Goal: Information Seeking & Learning: Learn about a topic

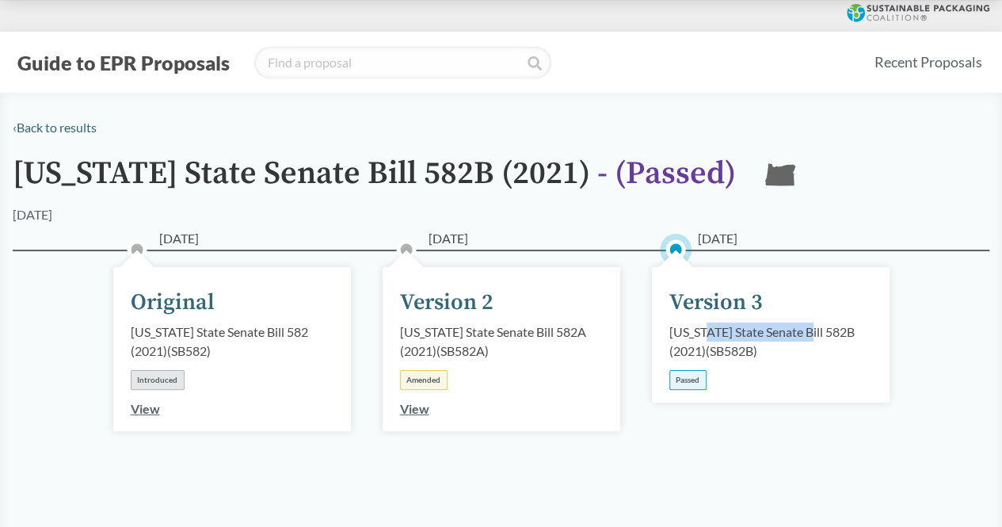
drag, startPoint x: 711, startPoint y: 335, endPoint x: 816, endPoint y: 352, distance: 105.9
click at [812, 338] on div "[US_STATE] State Senate Bill 582B (2021) ( SB582B )" at bounding box center [770, 341] width 203 height 38
click at [816, 360] on div "[US_STATE] State Senate Bill 582B (2021) ( SB582B )" at bounding box center [770, 341] width 203 height 38
click at [425, 380] on div "Amended" at bounding box center [424, 380] width 48 height 20
click at [421, 410] on link "View" at bounding box center [414, 408] width 29 height 15
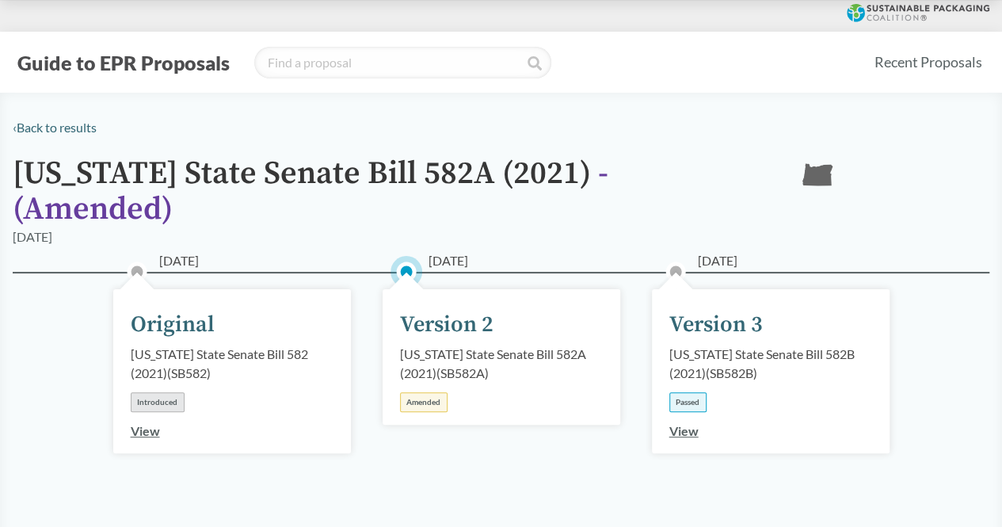
click at [679, 423] on link "View" at bounding box center [683, 430] width 29 height 15
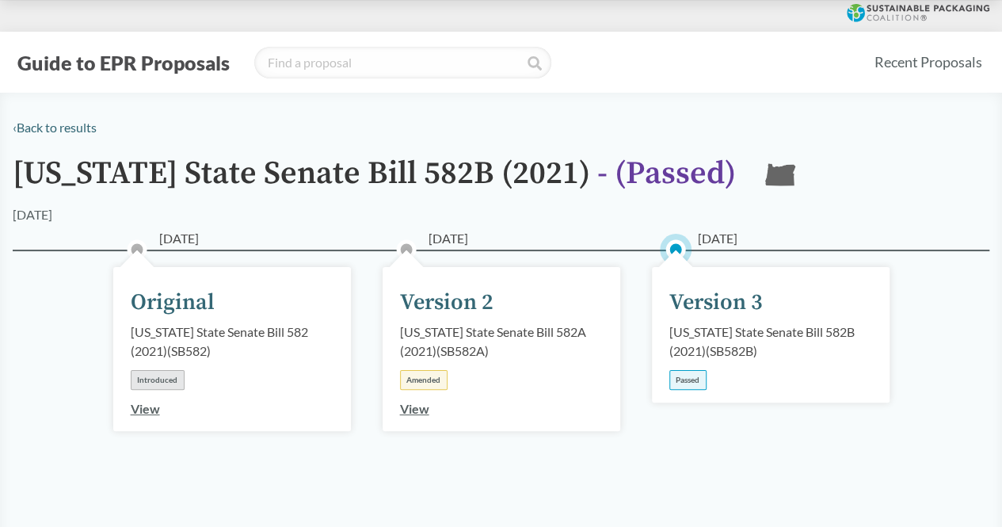
click at [765, 172] on icon at bounding box center [780, 174] width 30 height 22
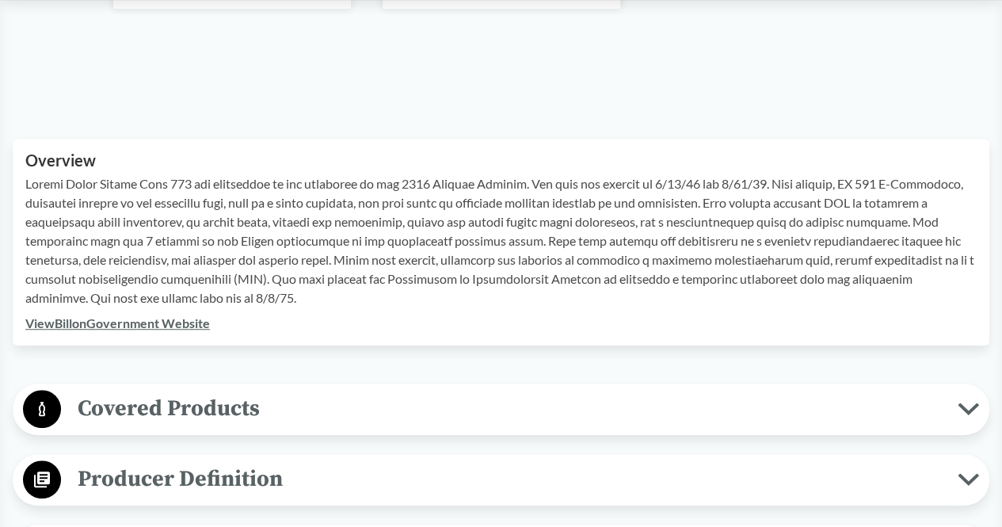
scroll to position [211, 0]
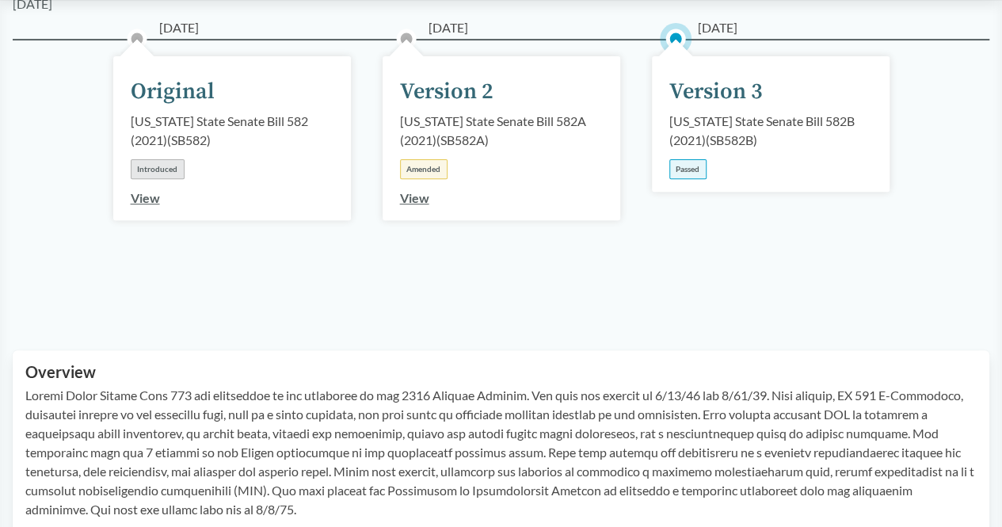
click at [687, 169] on div "Passed" at bounding box center [687, 169] width 37 height 20
click at [417, 200] on link "View" at bounding box center [414, 197] width 29 height 15
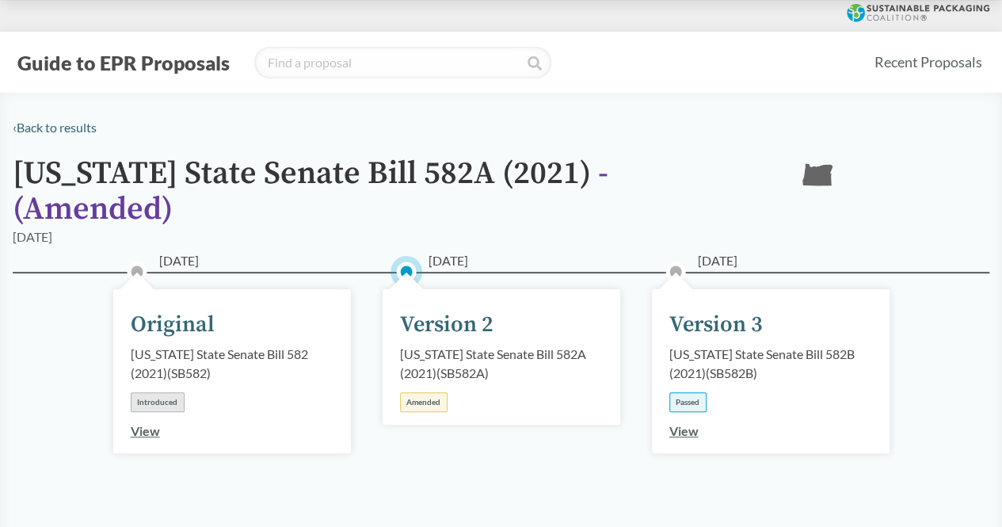
click at [720, 314] on div "Version 3" at bounding box center [715, 324] width 93 height 33
click at [685, 392] on div "Passed" at bounding box center [687, 402] width 37 height 20
click at [711, 357] on div "[US_STATE] State Senate Bill 582B (2021) ( SB582B )" at bounding box center [770, 364] width 203 height 38
click at [719, 345] on div "[US_STATE] State Senate Bill 582B (2021) ( SB582B )" at bounding box center [770, 364] width 203 height 38
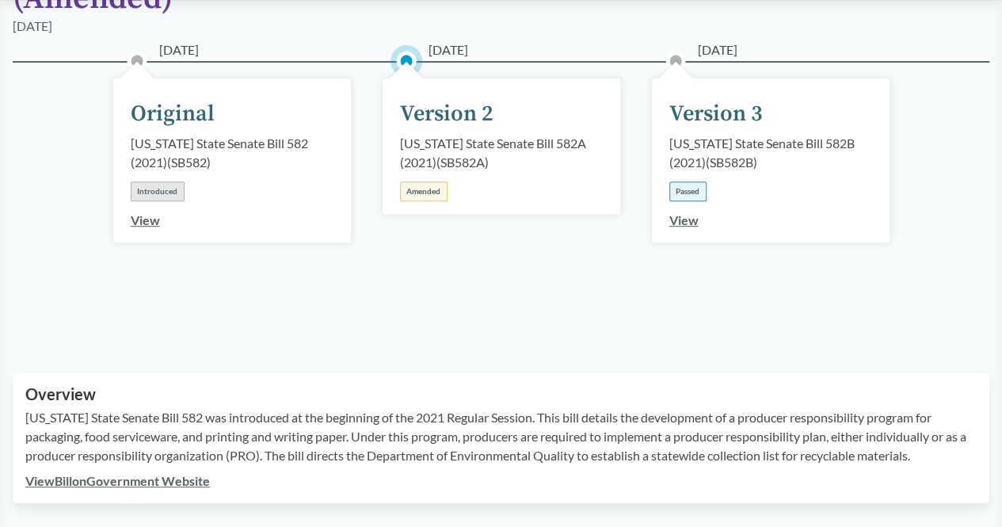
scroll to position [422, 0]
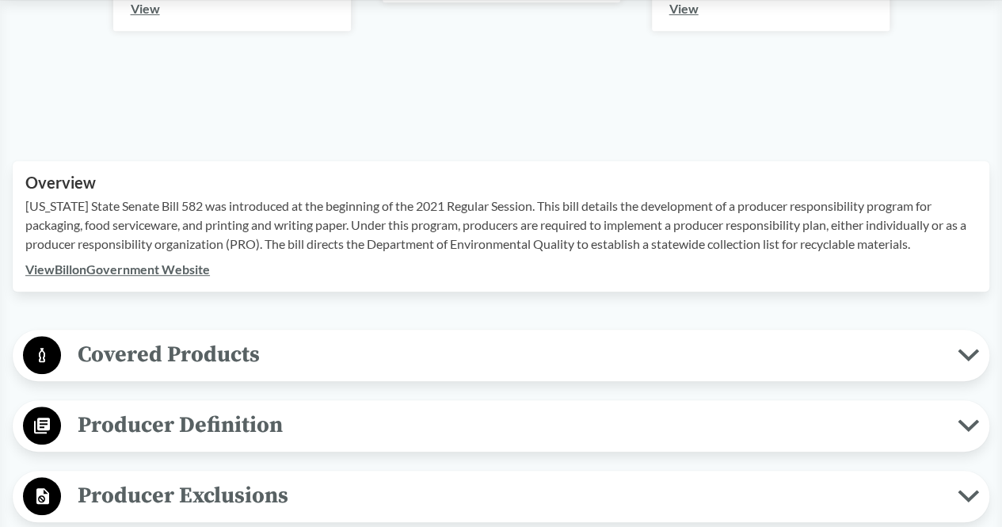
click at [127, 261] on link "View Bill on Government Website" at bounding box center [117, 268] width 185 height 15
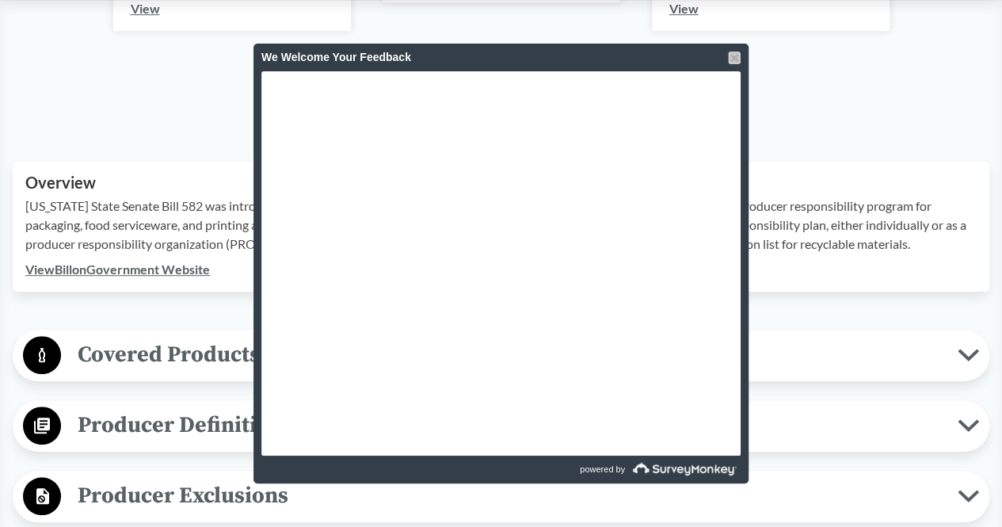
click at [729, 56] on div at bounding box center [734, 57] width 13 height 13
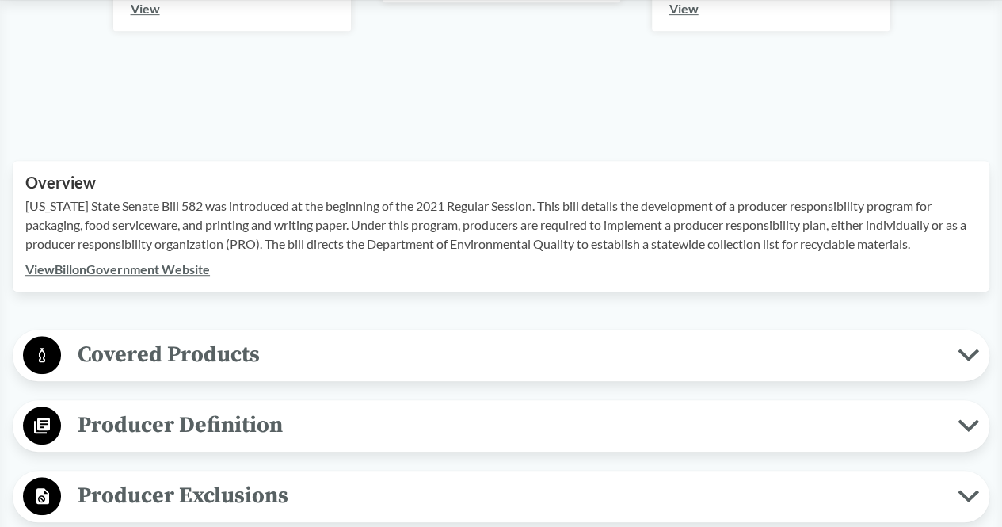
scroll to position [0, 0]
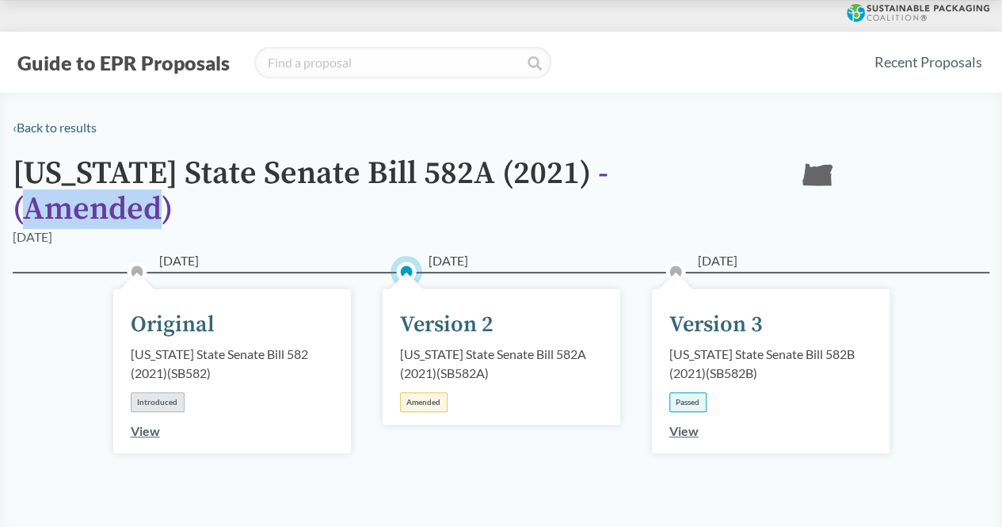
drag, startPoint x: 567, startPoint y: 177, endPoint x: 697, endPoint y: 174, distance: 129.9
click at [608, 174] on span "- ( Amended )" at bounding box center [311, 191] width 596 height 75
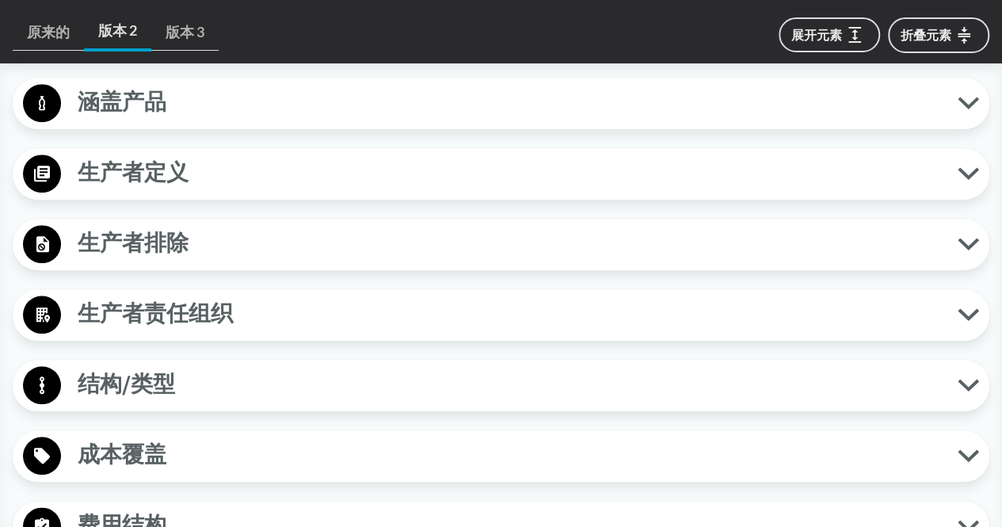
scroll to position [634, 0]
click at [943, 106] on span "涵盖产品" at bounding box center [509, 102] width 897 height 36
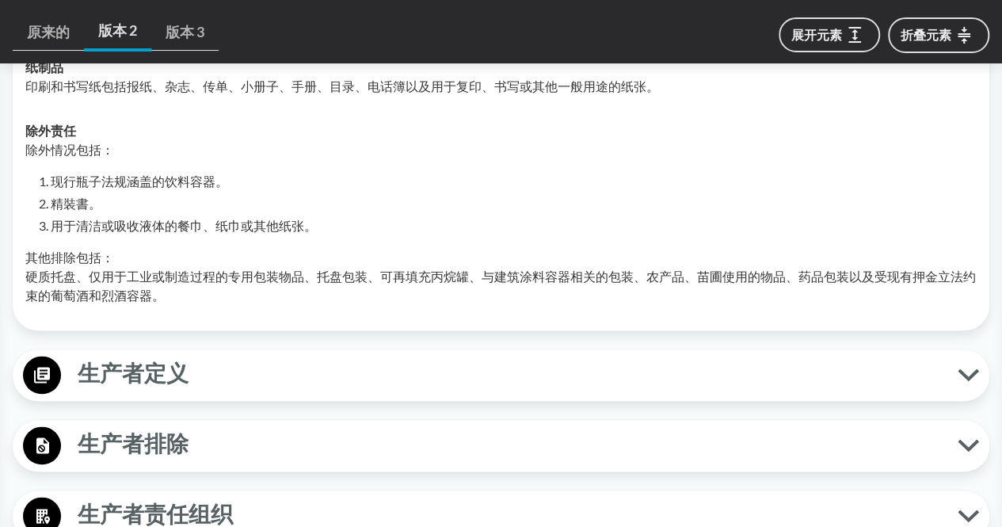
scroll to position [844, 0]
click at [967, 369] on icon at bounding box center [968, 374] width 21 height 13
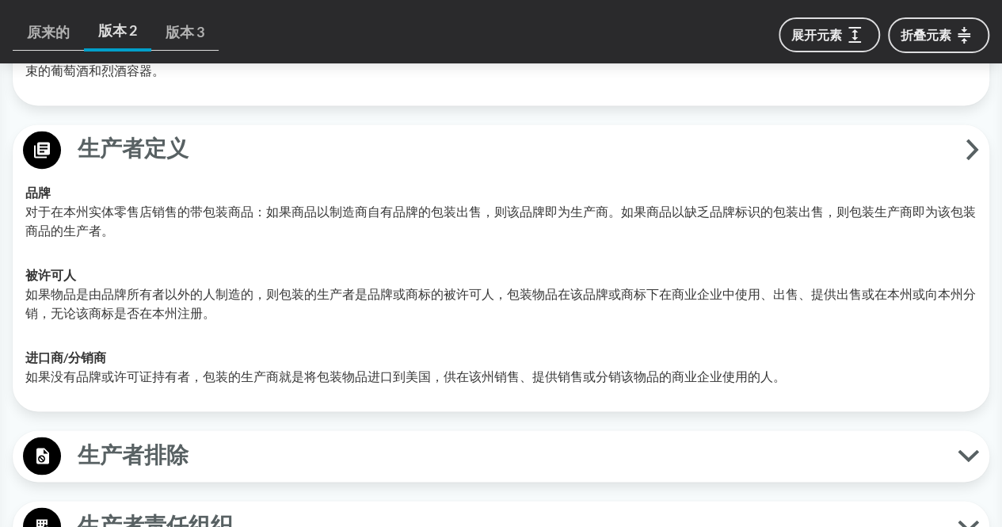
scroll to position [1267, 0]
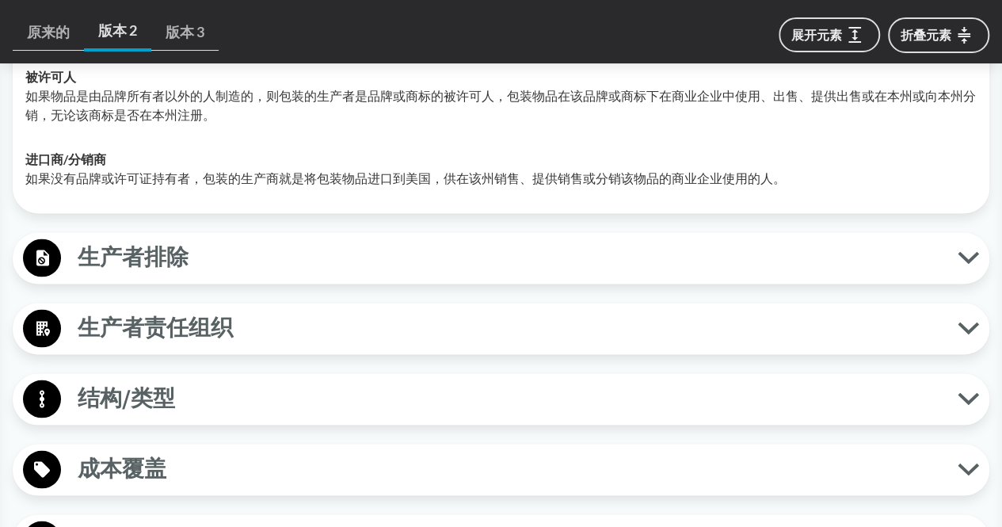
click at [955, 263] on span "生产者排除" at bounding box center [509, 257] width 897 height 36
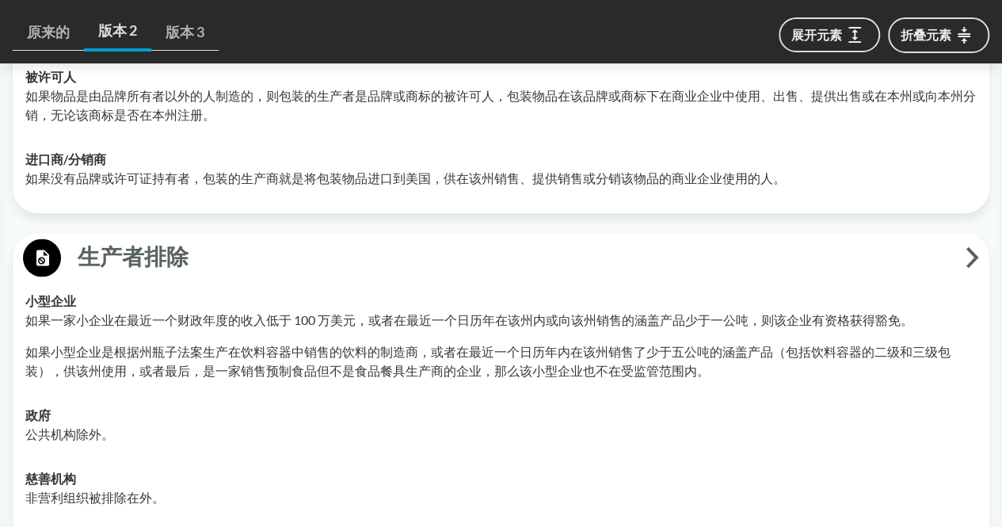
scroll to position [1478, 0]
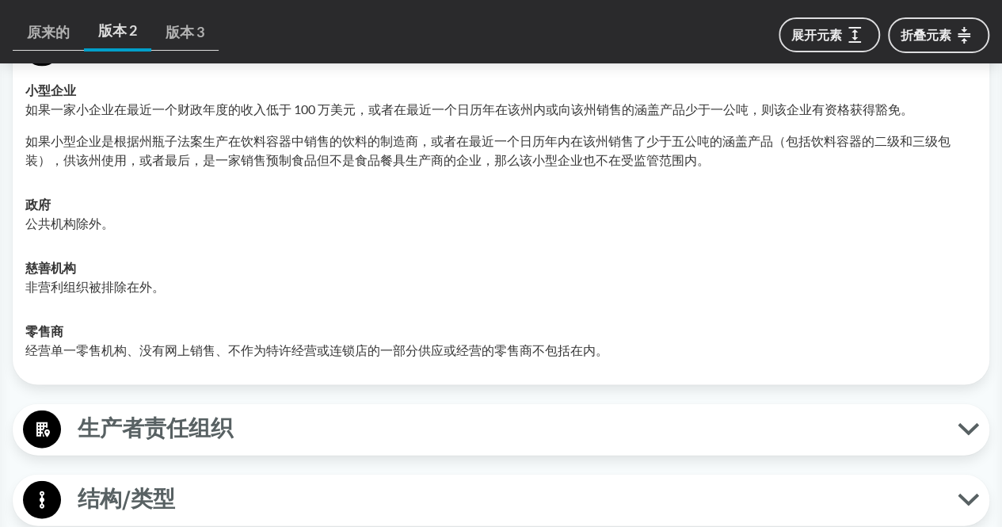
click at [965, 428] on icon at bounding box center [968, 429] width 17 height 8
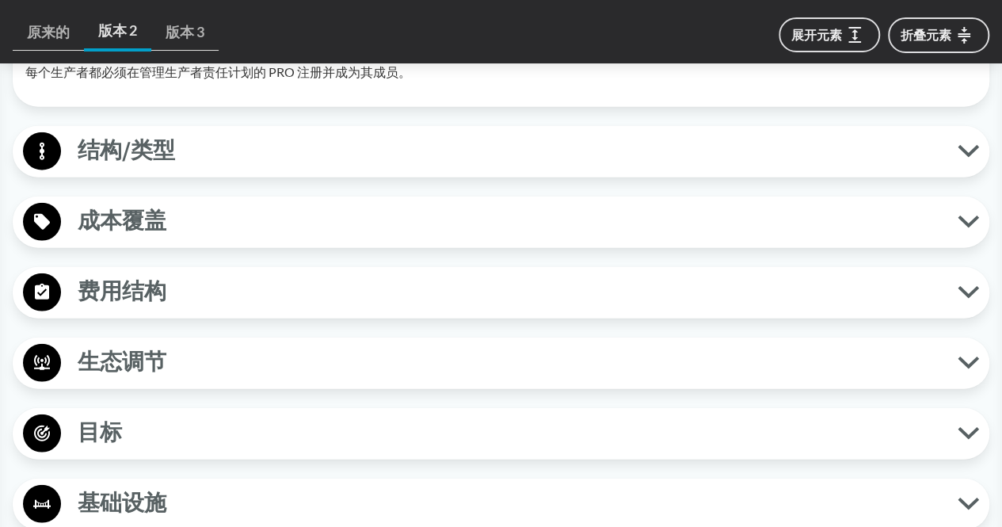
scroll to position [1901, 0]
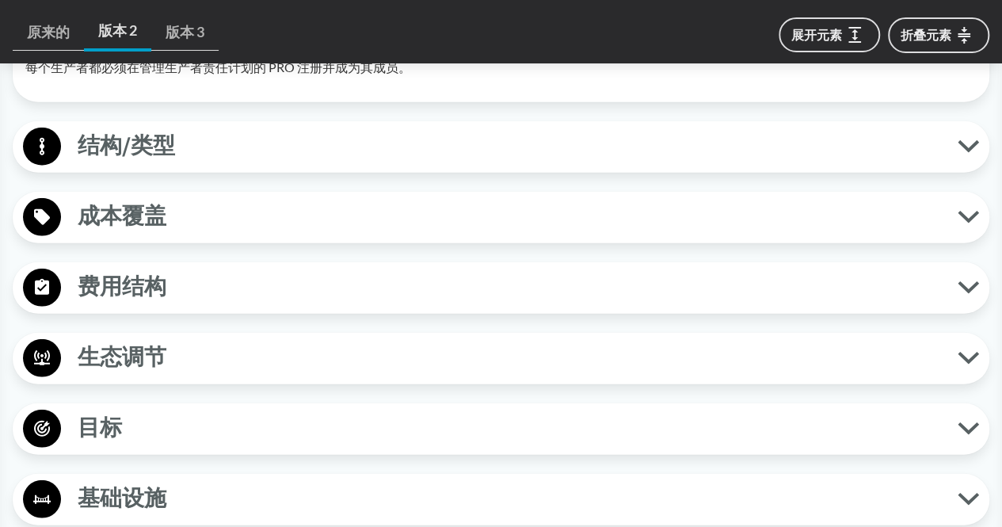
click at [965, 142] on icon at bounding box center [968, 146] width 21 height 13
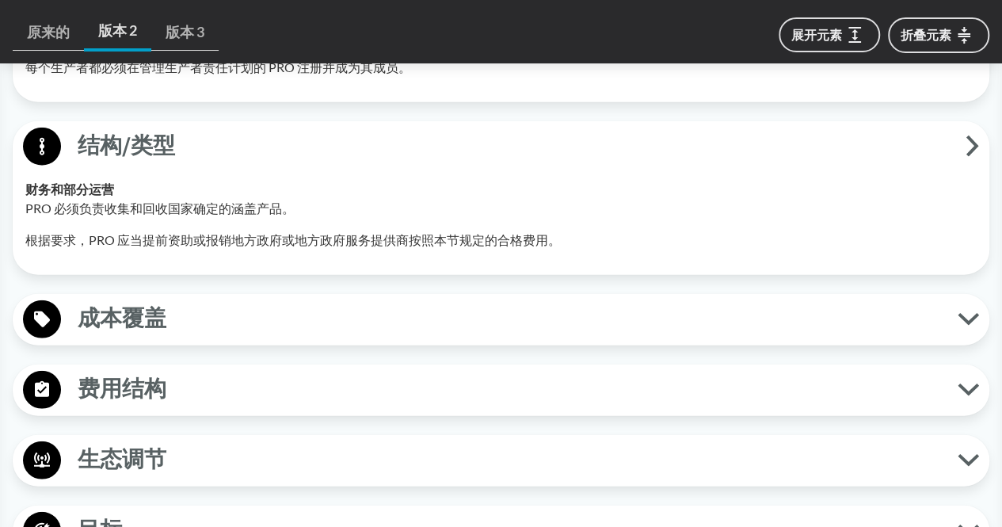
click at [951, 313] on span "成本覆盖" at bounding box center [509, 319] width 897 height 36
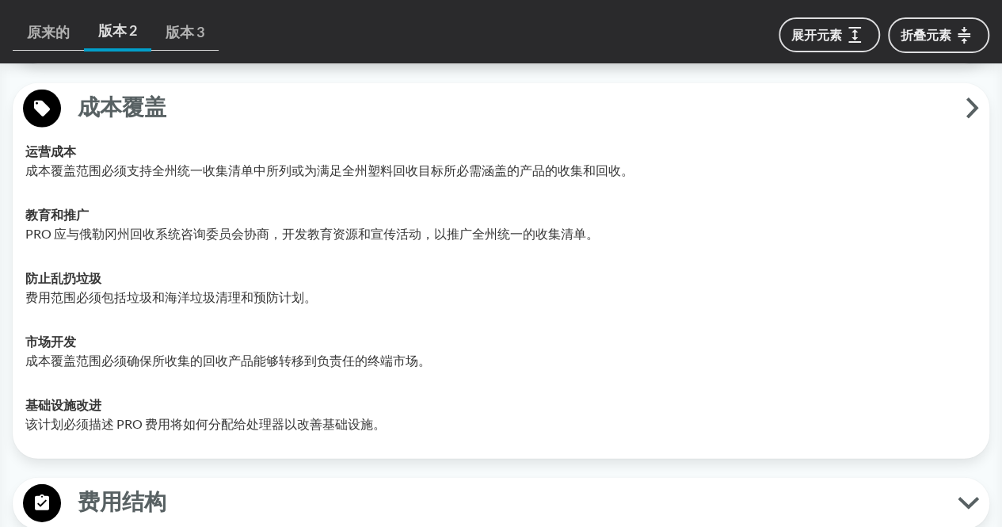
scroll to position [2323, 0]
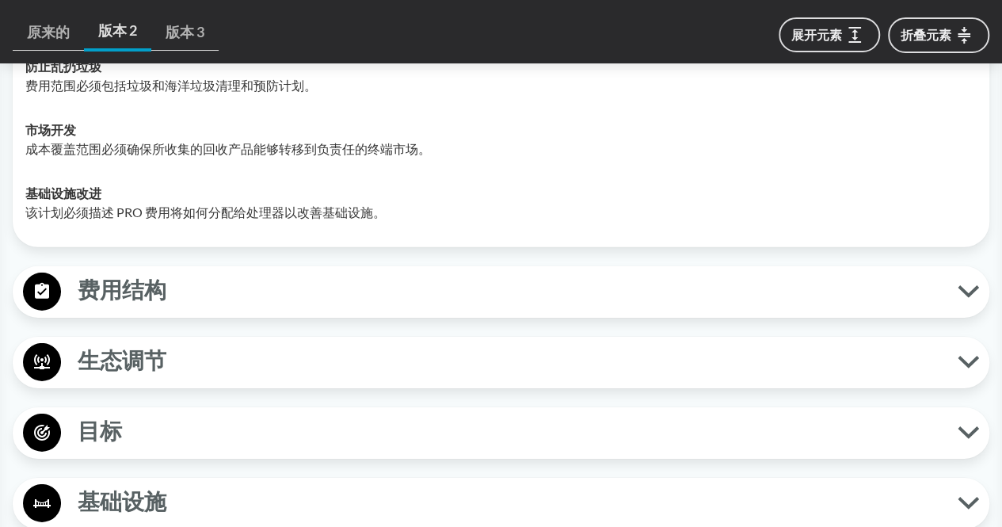
click at [958, 294] on icon at bounding box center [968, 291] width 21 height 13
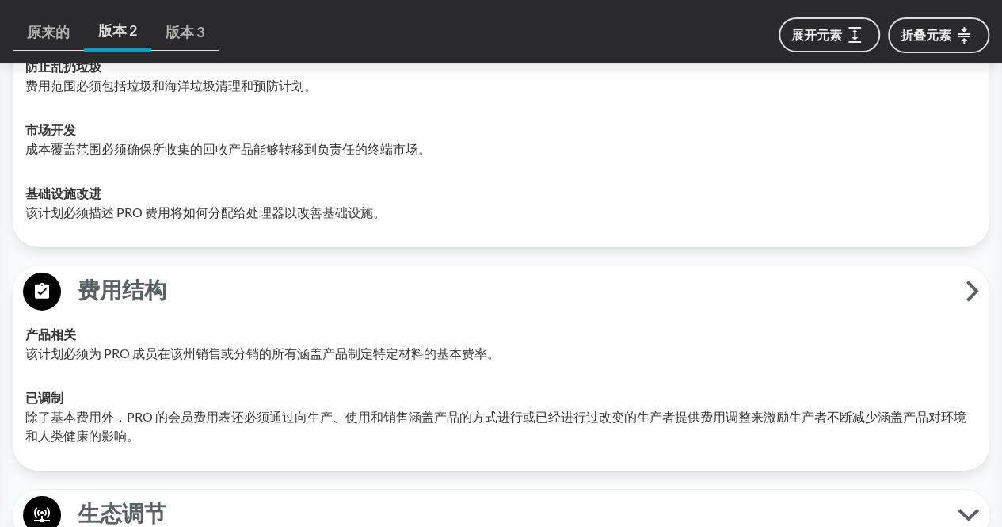
scroll to position [2534, 0]
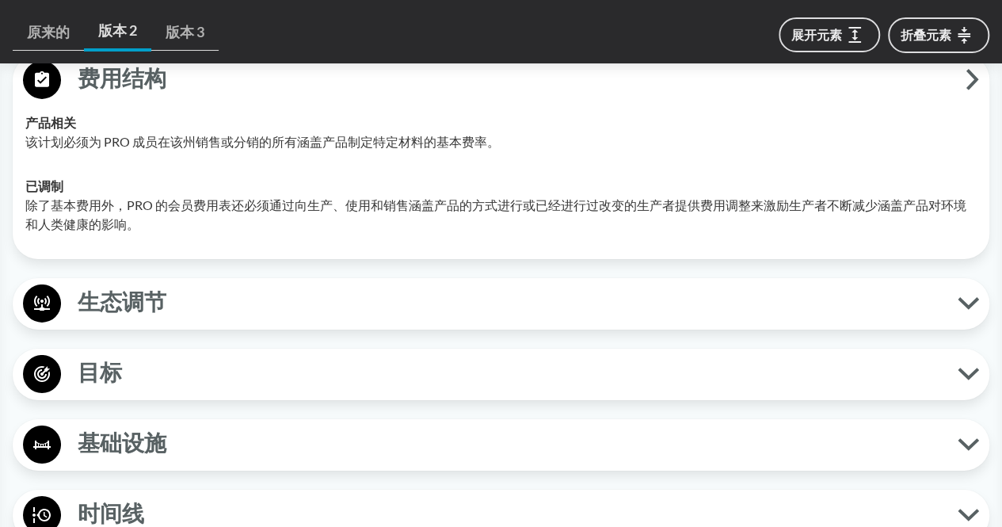
click at [961, 299] on icon at bounding box center [968, 303] width 17 height 8
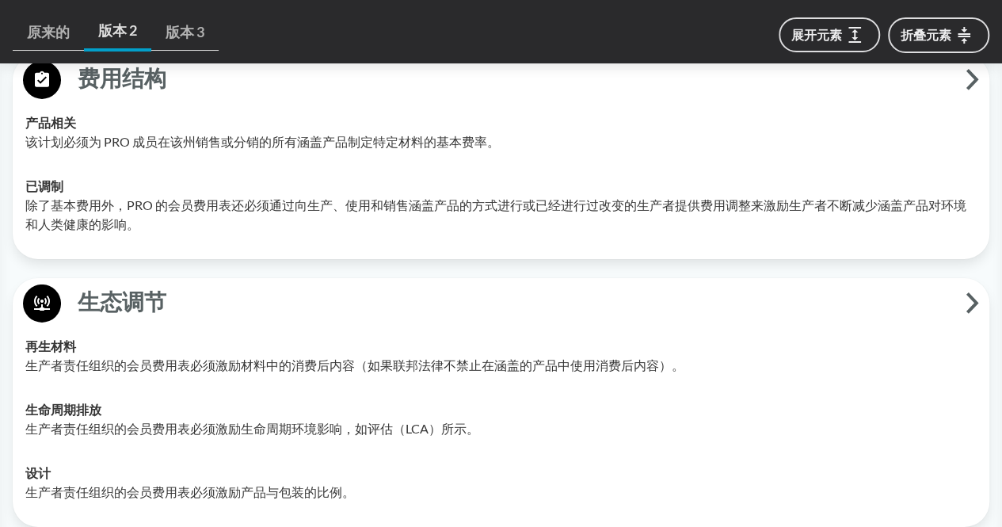
scroll to position [2745, 0]
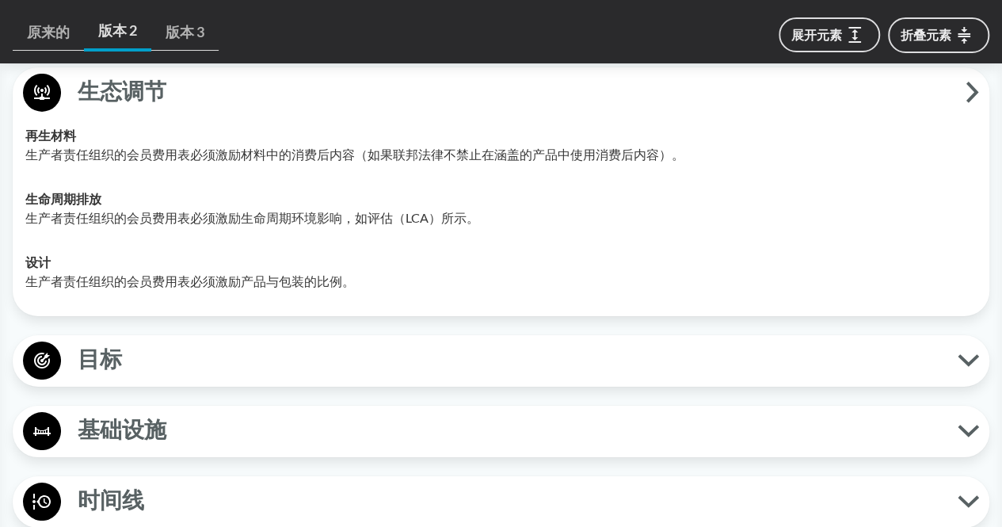
click at [960, 356] on icon at bounding box center [968, 360] width 17 height 8
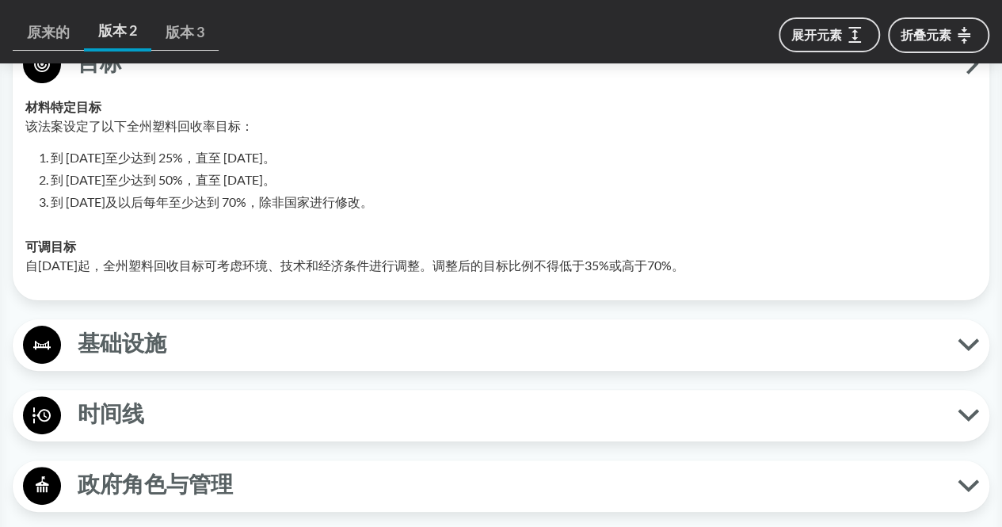
scroll to position [3168, 0]
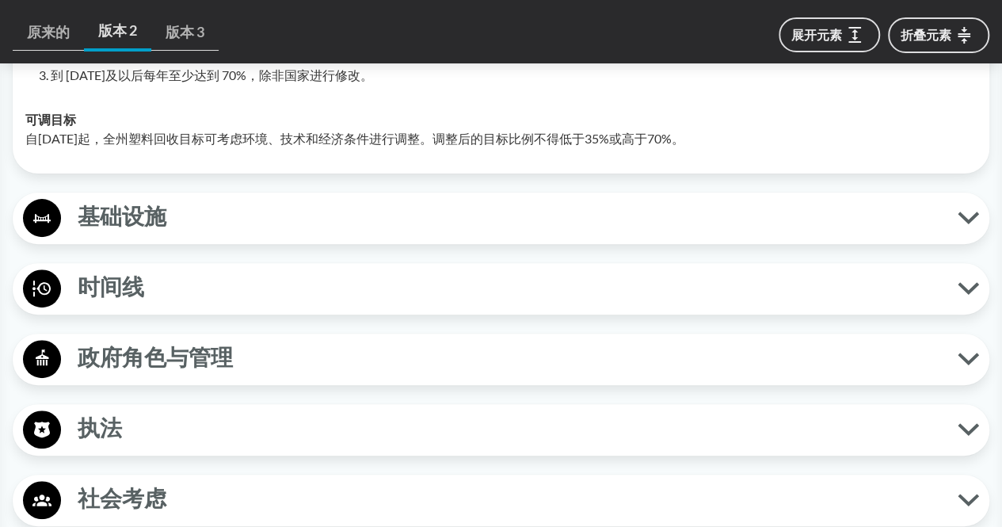
click at [965, 216] on icon at bounding box center [968, 218] width 17 height 8
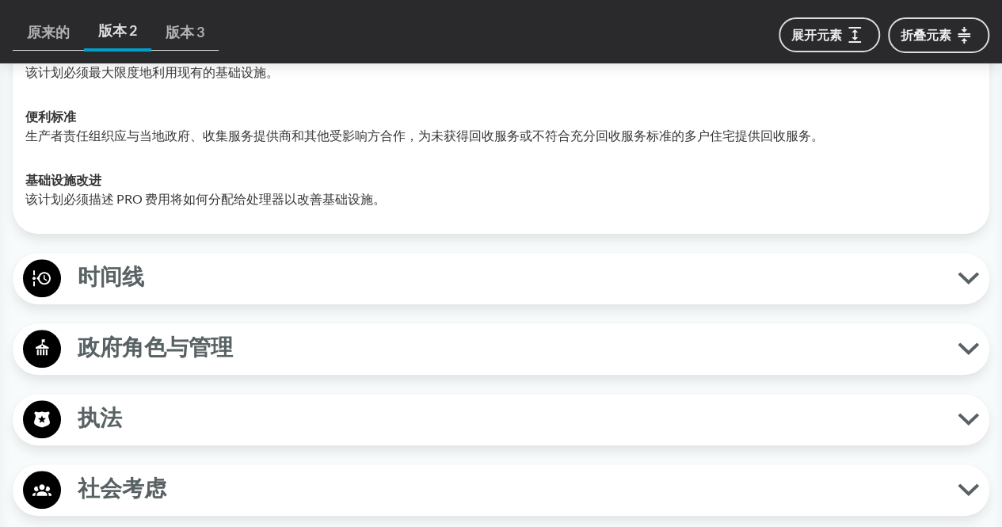
scroll to position [3379, 0]
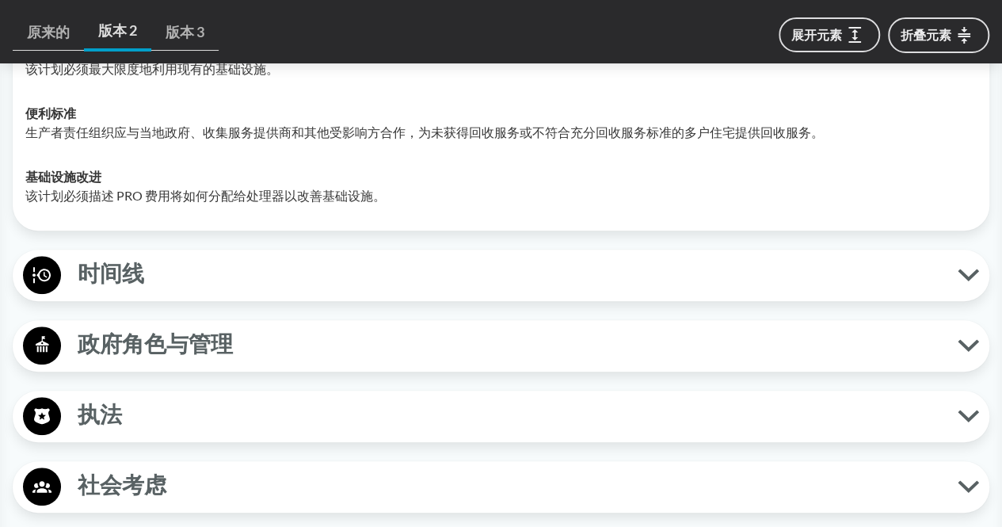
click at [964, 268] on icon at bounding box center [968, 274] width 21 height 13
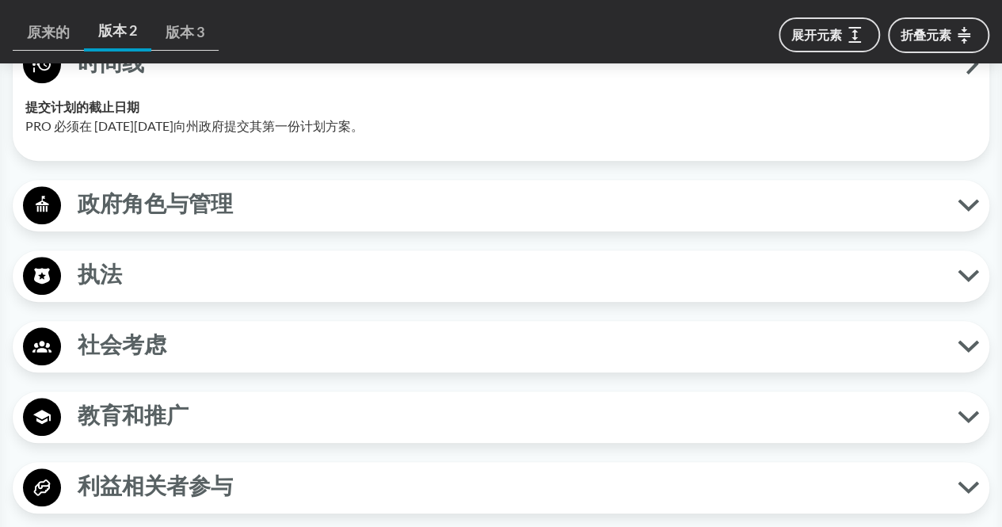
scroll to position [3590, 0]
click at [958, 208] on button "政府角色与管理" at bounding box center [500, 205] width 965 height 40
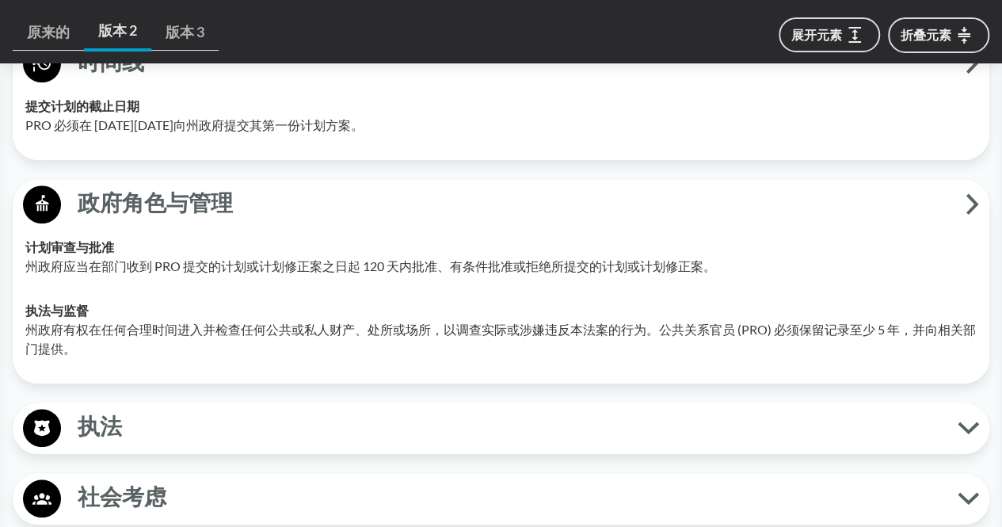
scroll to position [3802, 0]
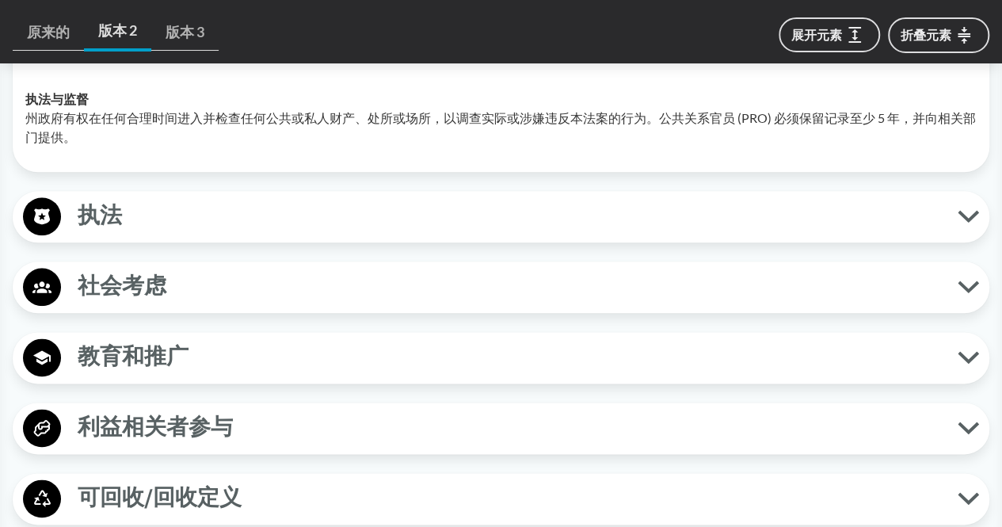
click at [977, 211] on icon at bounding box center [968, 216] width 21 height 13
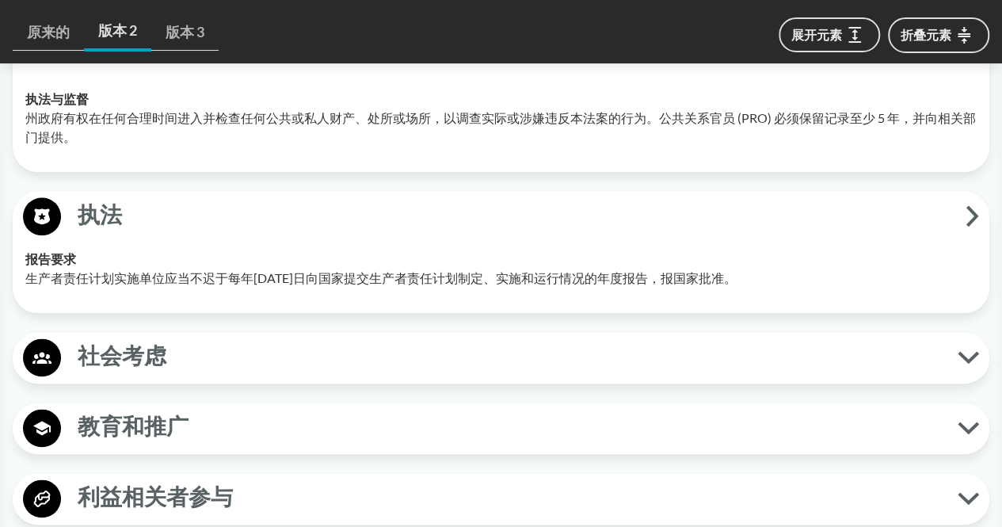
scroll to position [4012, 0]
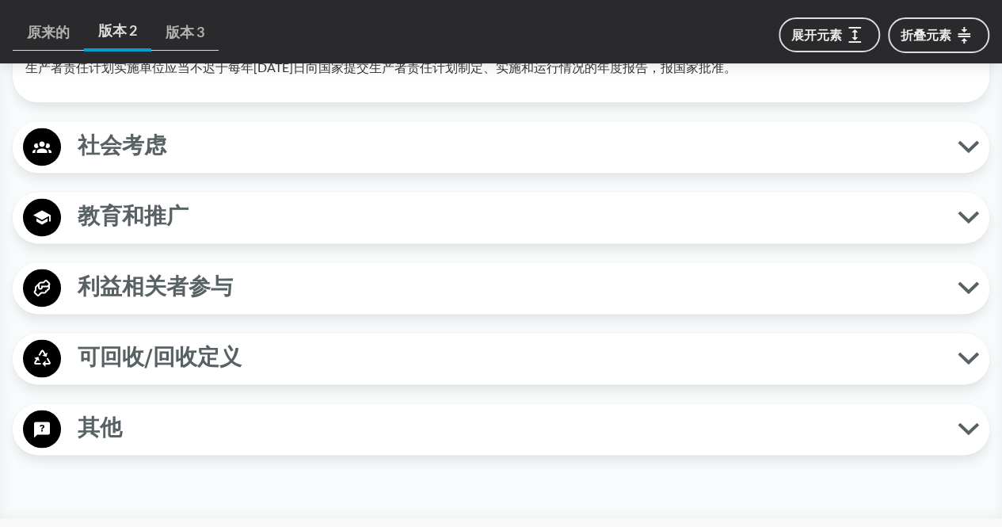
click at [965, 153] on button "社会考虑" at bounding box center [500, 147] width 965 height 40
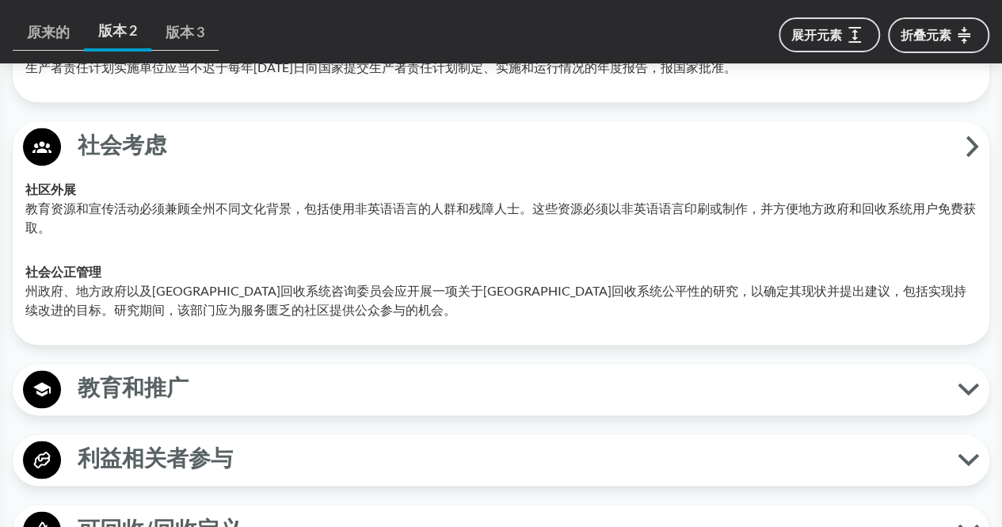
scroll to position [4224, 0]
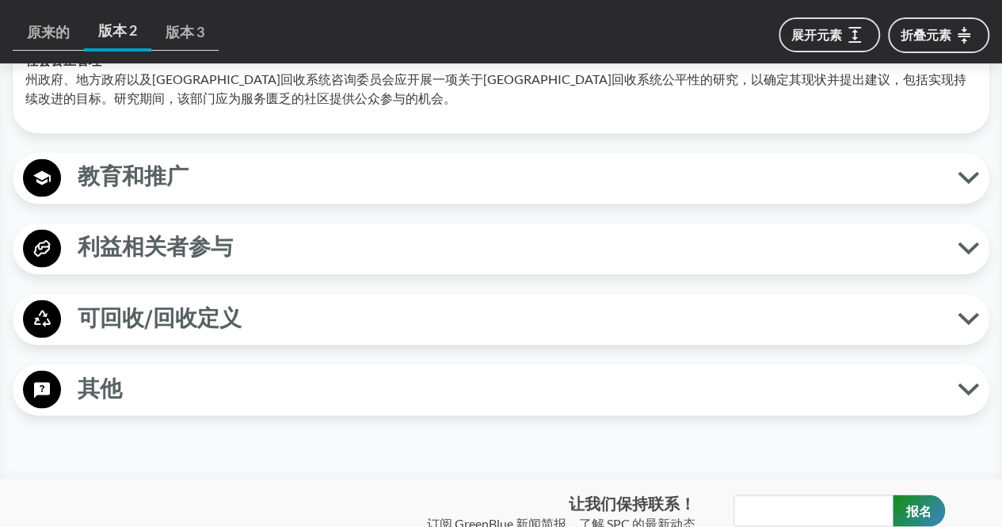
click at [965, 178] on icon at bounding box center [968, 177] width 21 height 13
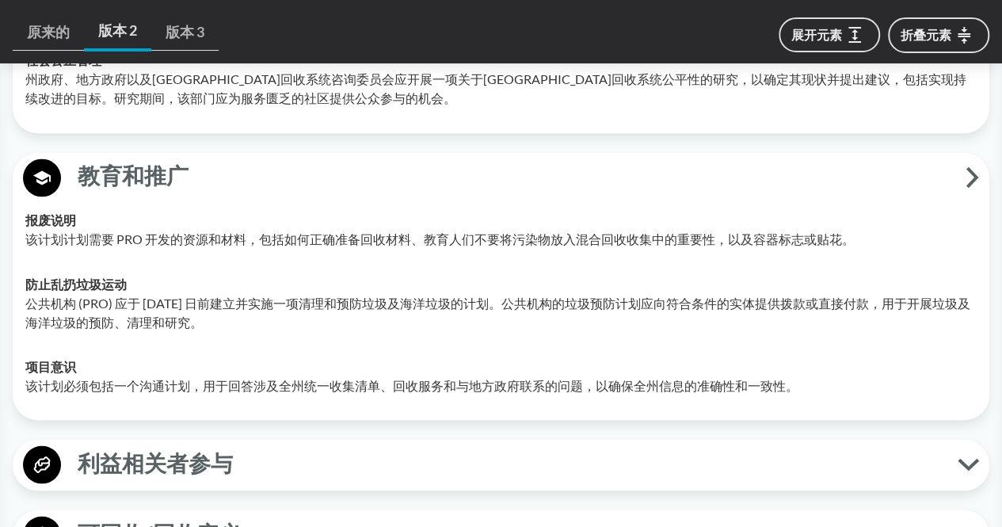
scroll to position [4435, 0]
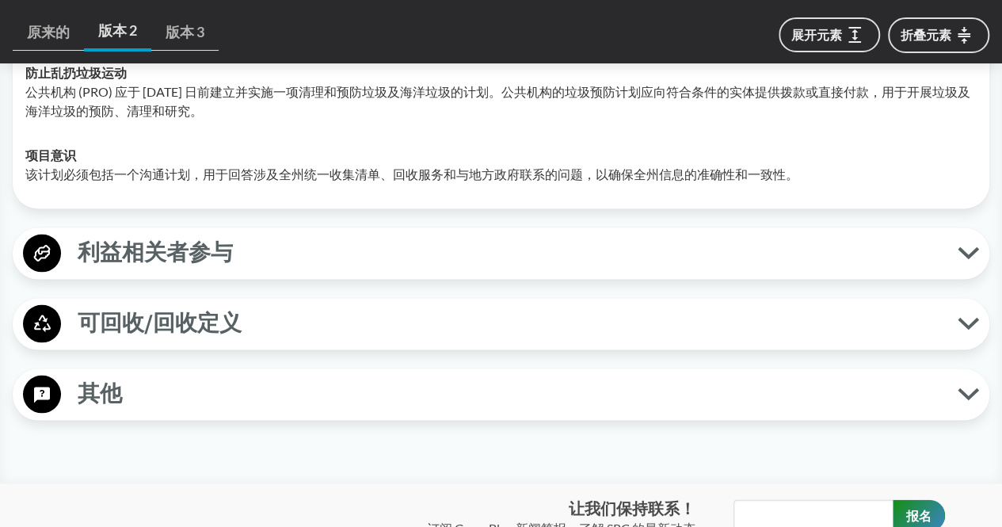
click at [956, 249] on span "利益相关者参与" at bounding box center [509, 252] width 897 height 36
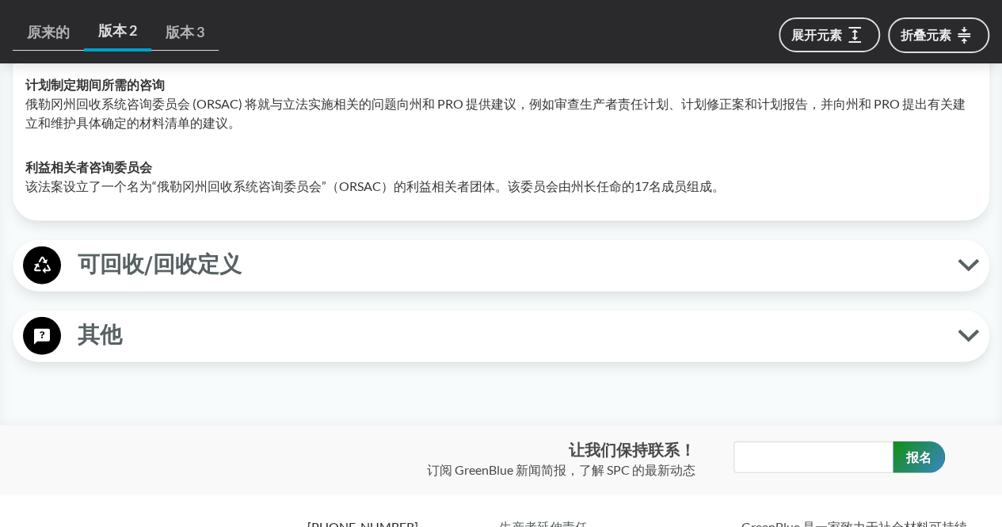
click at [959, 261] on icon at bounding box center [968, 265] width 21 height 13
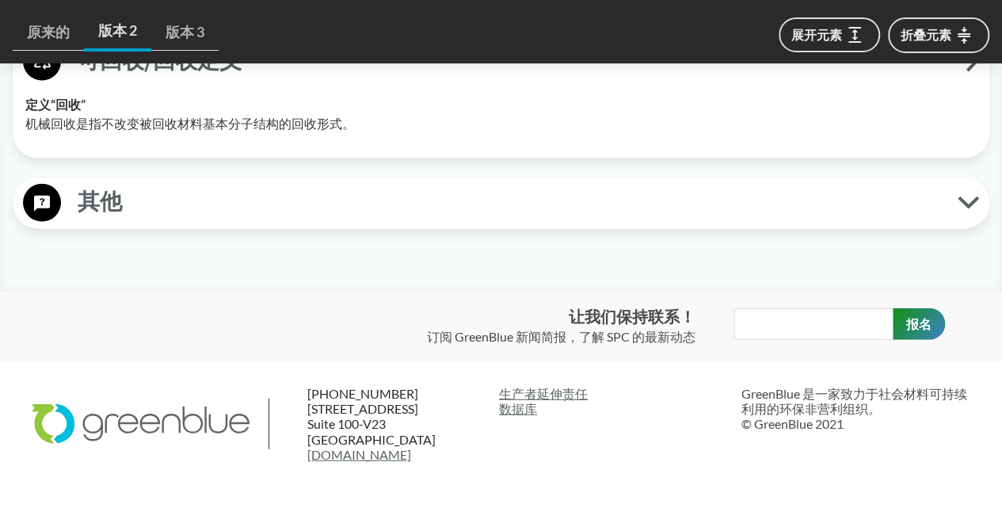
scroll to position [4857, 0]
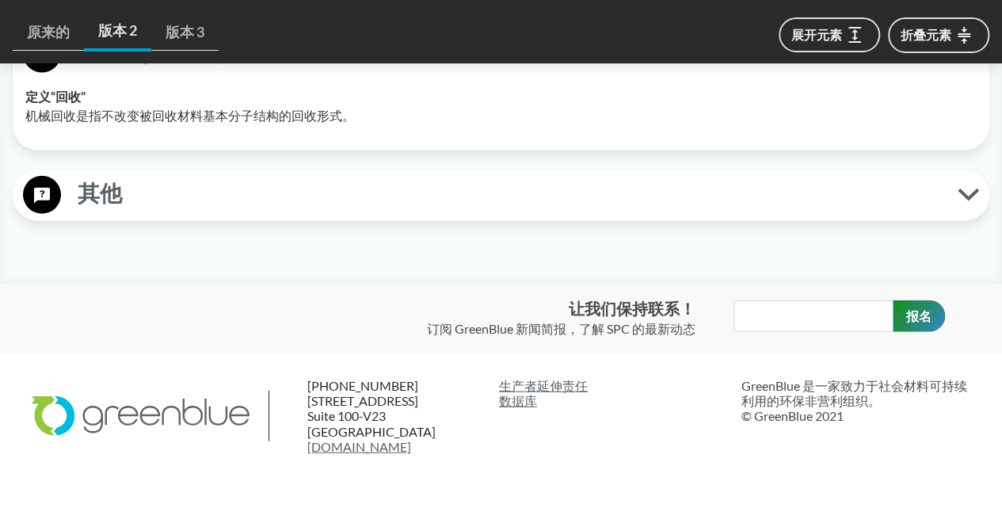
click at [958, 196] on icon at bounding box center [968, 194] width 21 height 13
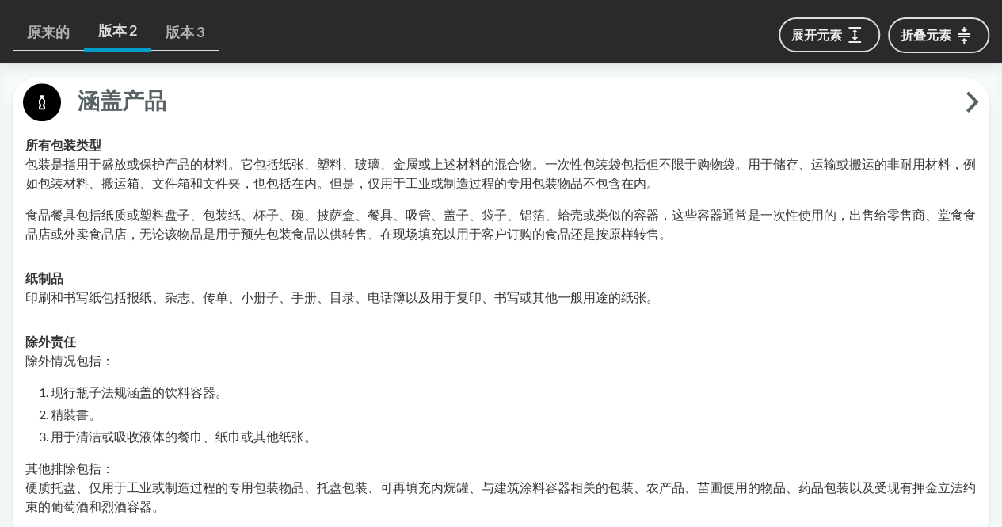
scroll to position [0, 0]
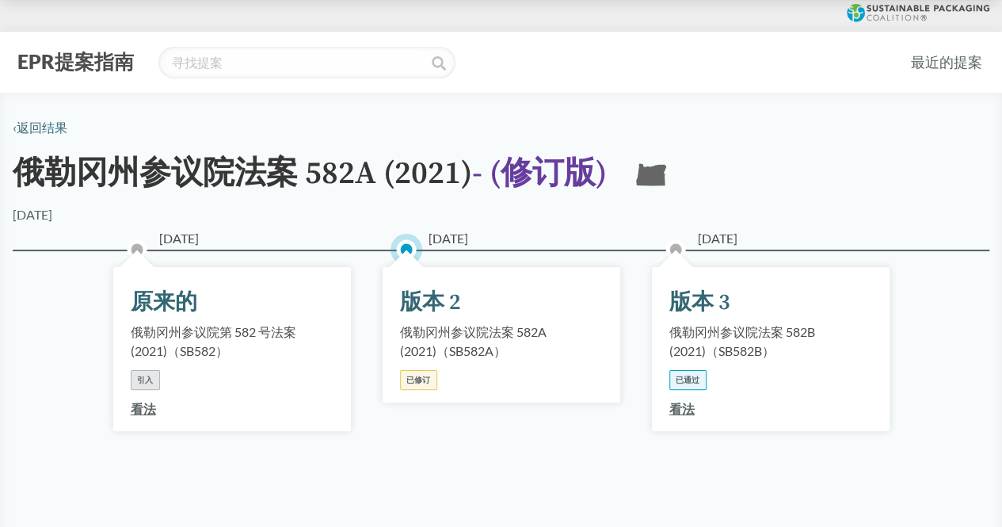
click at [856, 126] on div "‹ 返回结果" at bounding box center [501, 127] width 977 height 19
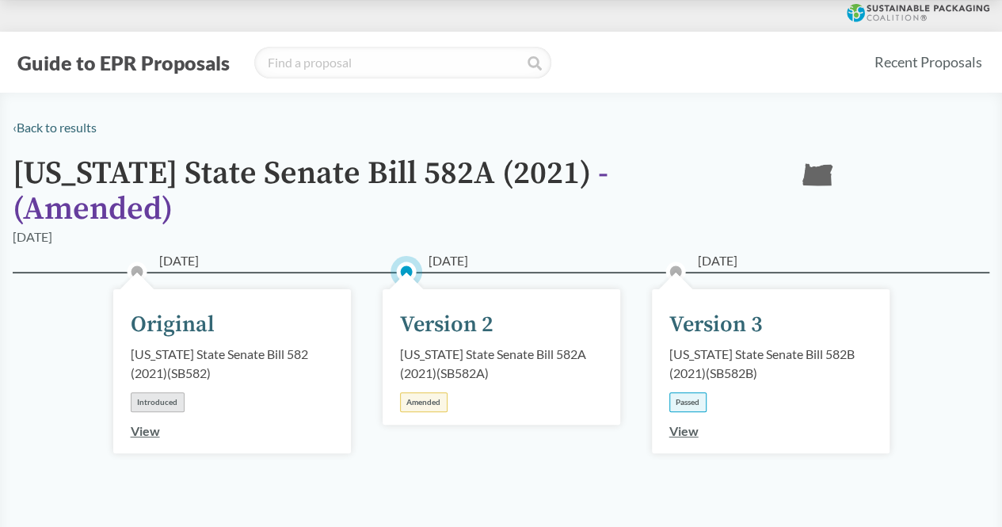
drag, startPoint x: 763, startPoint y: 126, endPoint x: 773, endPoint y: 129, distance: 10.0
click at [763, 126] on div "‹ Back to results" at bounding box center [501, 127] width 977 height 19
click at [821, 132] on div "‹ Back to results" at bounding box center [501, 127] width 977 height 19
click at [805, 311] on div "[DATE] Version 3 [US_STATE] State Senate Bill 582B (2021) ( SB582B ) Passed View" at bounding box center [771, 371] width 238 height 164
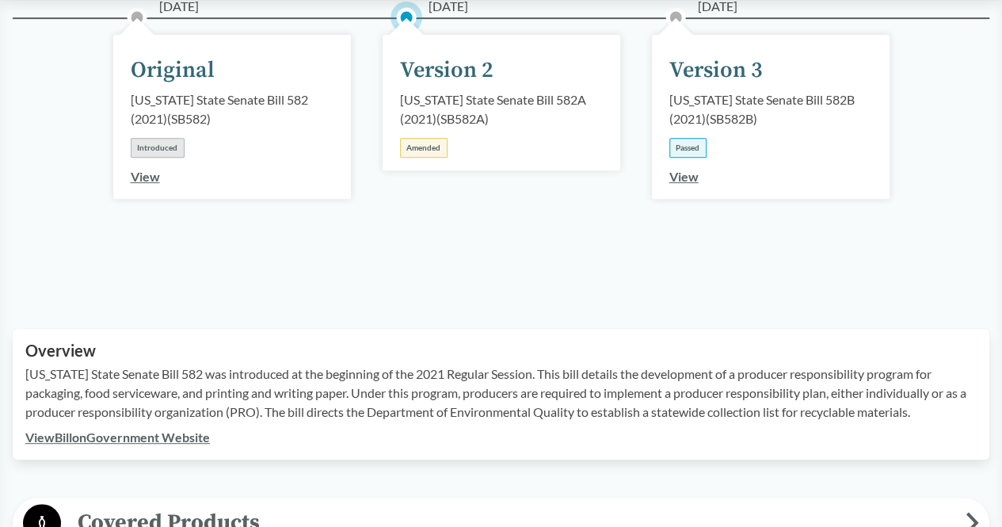
scroll to position [422, 0]
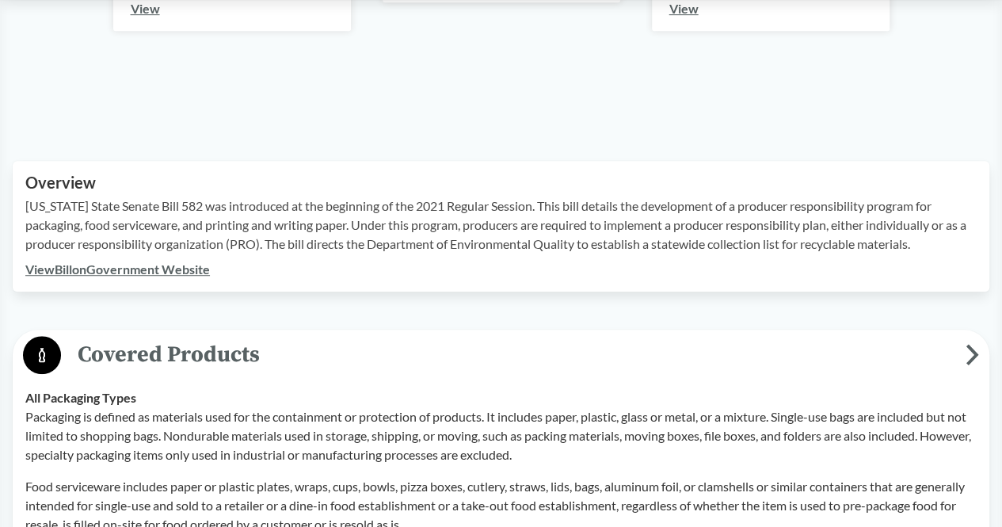
click at [143, 261] on link "View Bill on Government Website" at bounding box center [117, 268] width 185 height 15
